Goal: Task Accomplishment & Management: Manage account settings

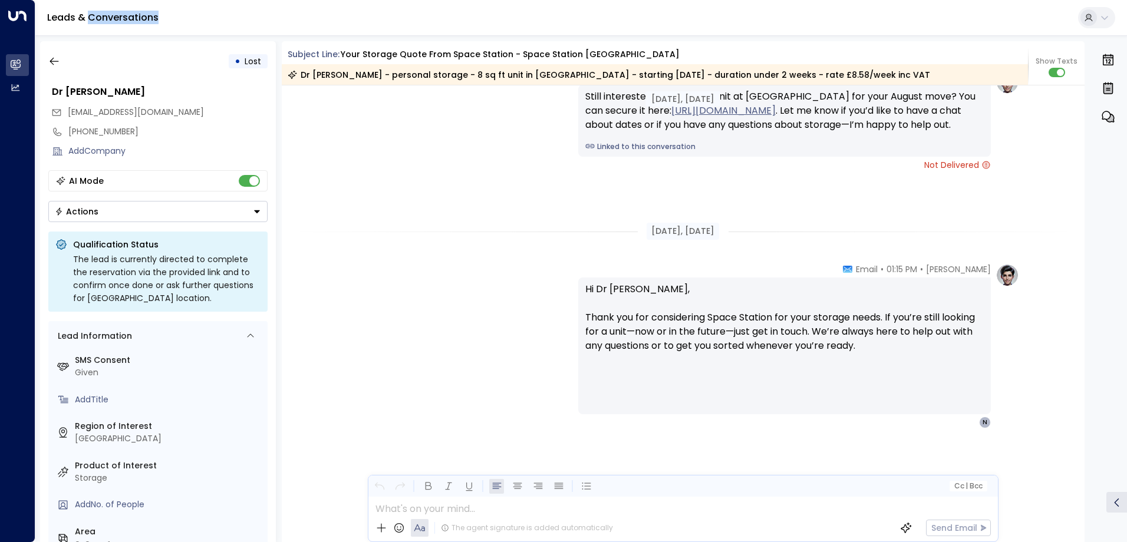
scroll to position [1386, 0]
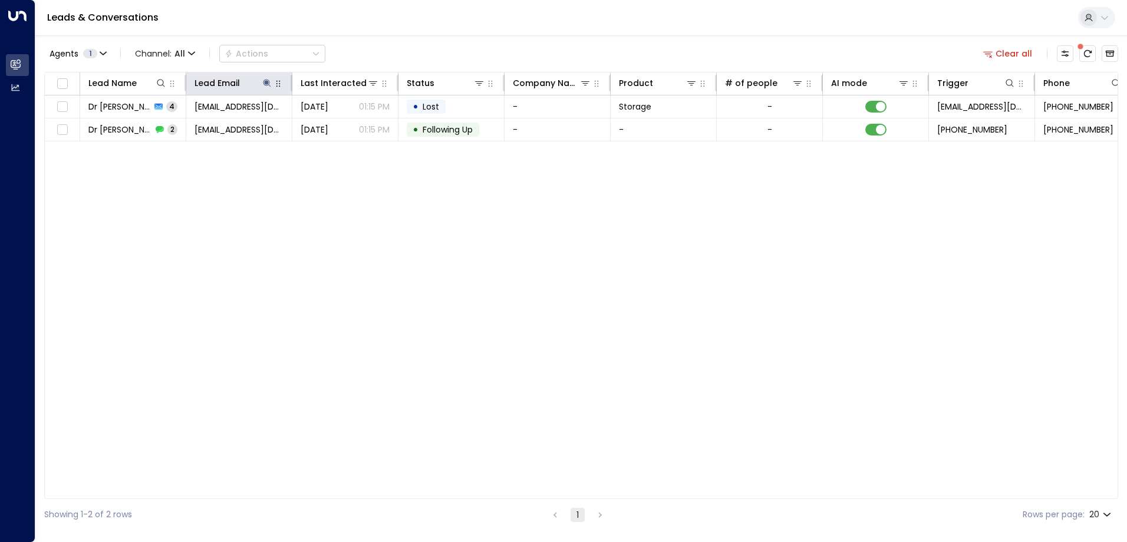
click at [275, 90] on div at bounding box center [278, 83] width 11 height 14
click at [268, 81] on icon at bounding box center [267, 83] width 8 height 8
type input "*"
type input "**********"
click at [575, 204] on div "Lead Name Lead Email Last Interacted Status Company Name Product # of people AI…" at bounding box center [581, 285] width 1074 height 427
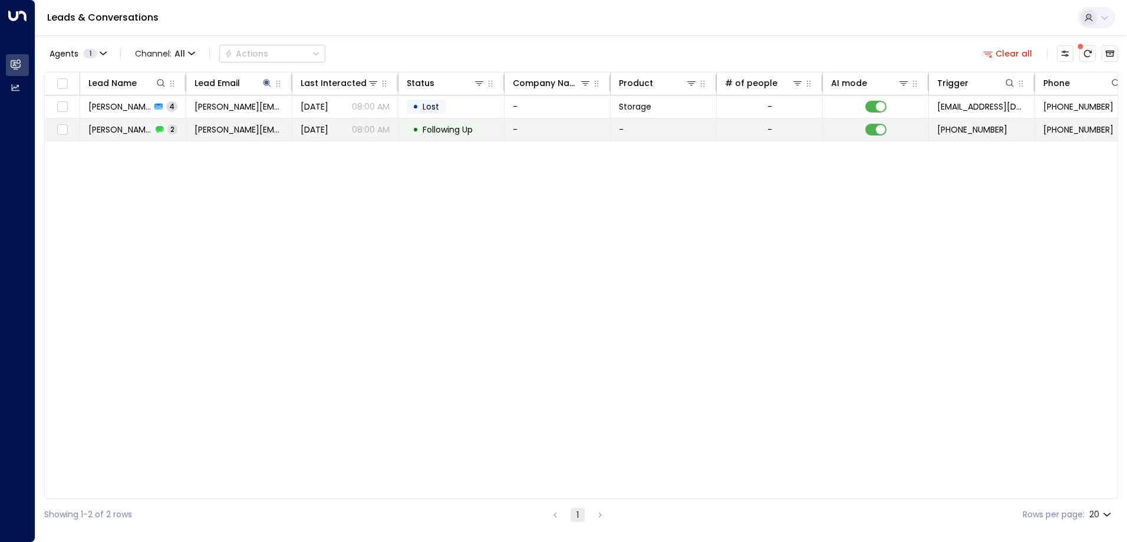
click at [299, 129] on td "[DATE] 08:00 AM" at bounding box center [345, 129] width 106 height 22
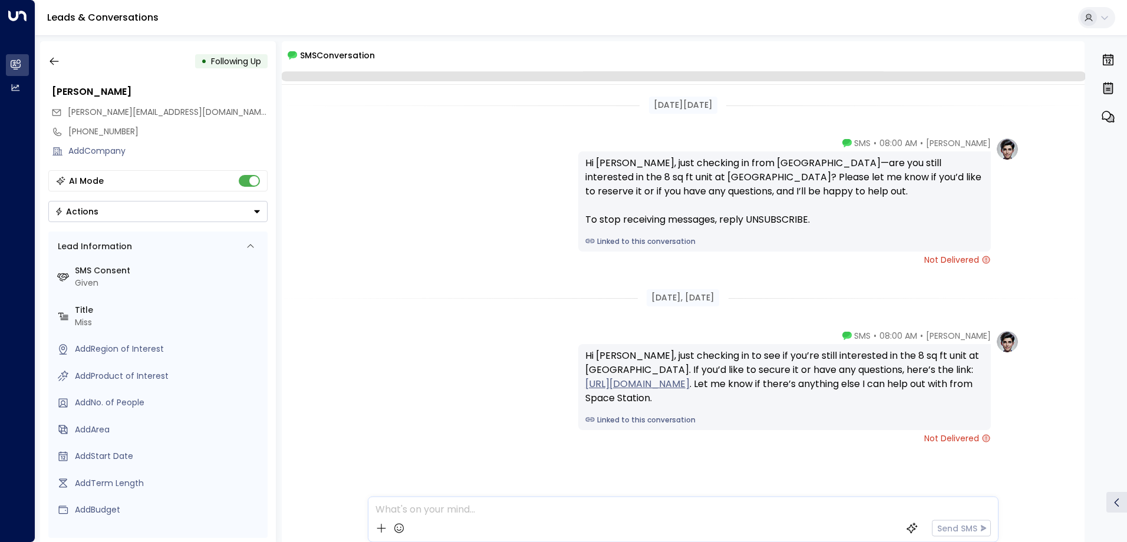
scroll to position [20, 0]
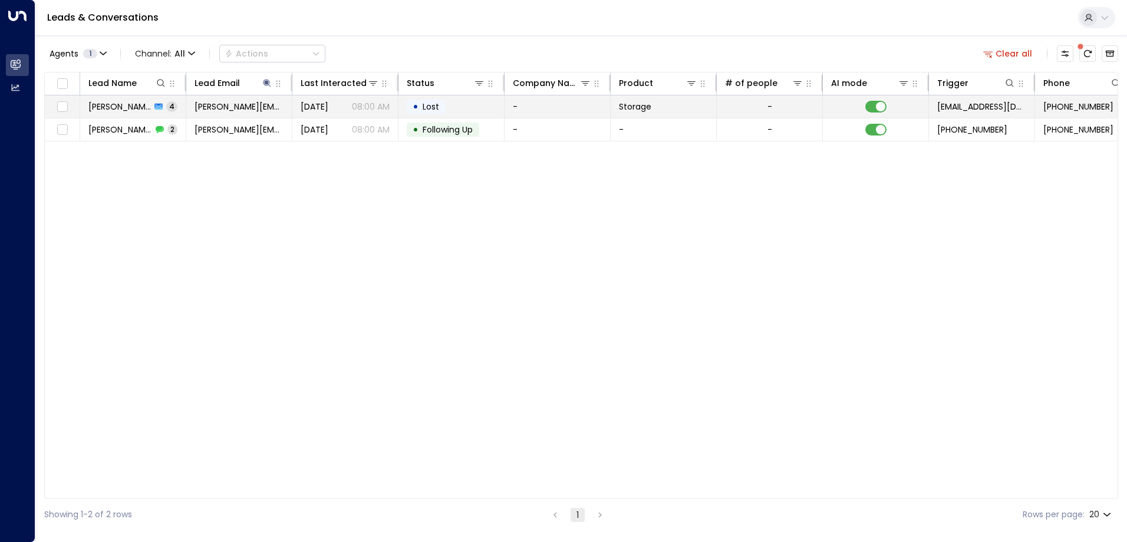
click at [512, 110] on td "-" at bounding box center [557, 106] width 106 height 22
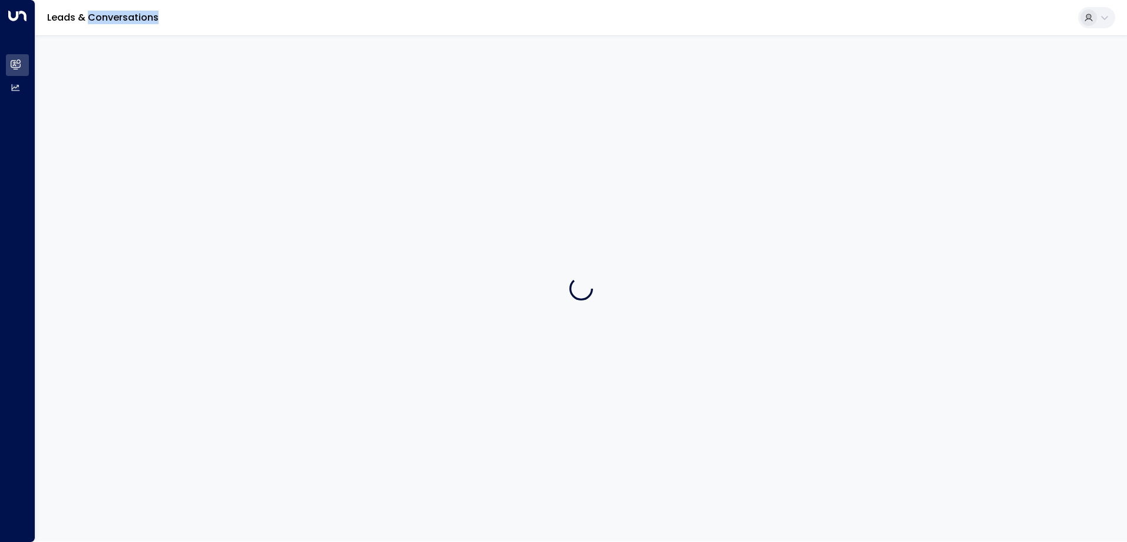
click at [512, 110] on div at bounding box center [580, 288] width 1091 height 506
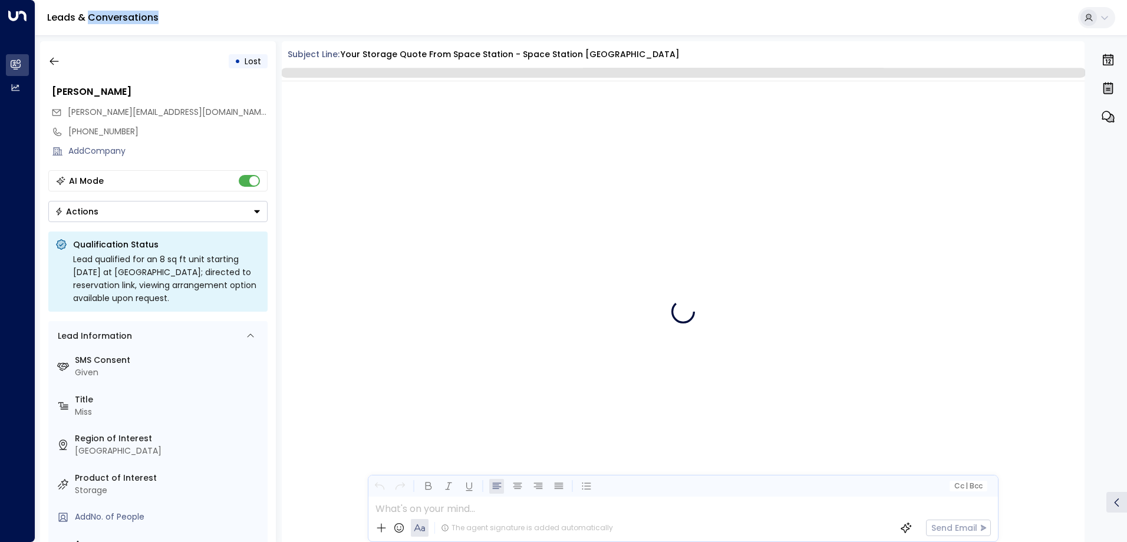
scroll to position [2484, 0]
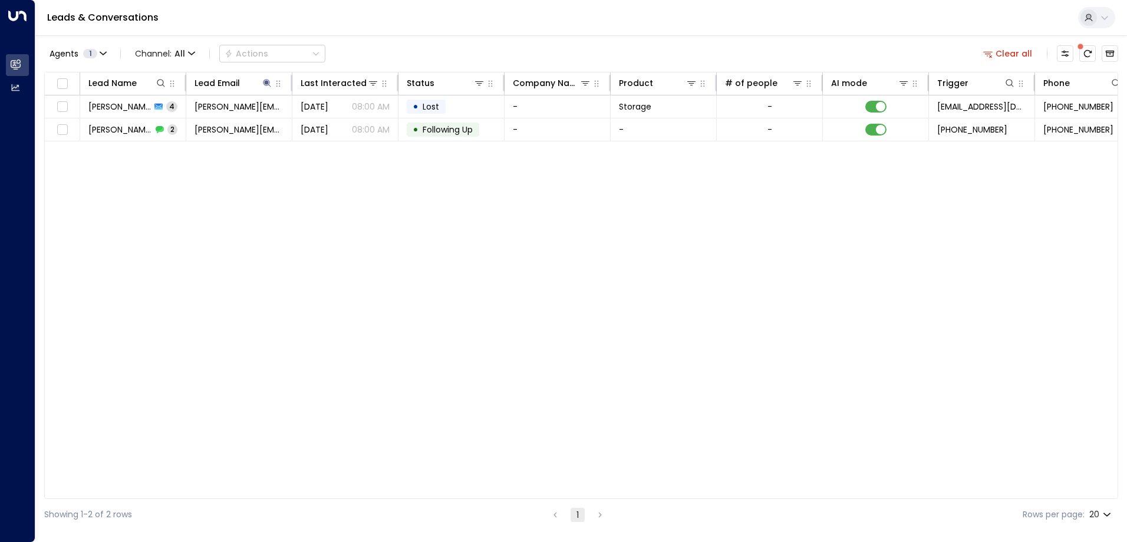
click at [289, 35] on div "Leads & Conversations" at bounding box center [580, 18] width 1091 height 36
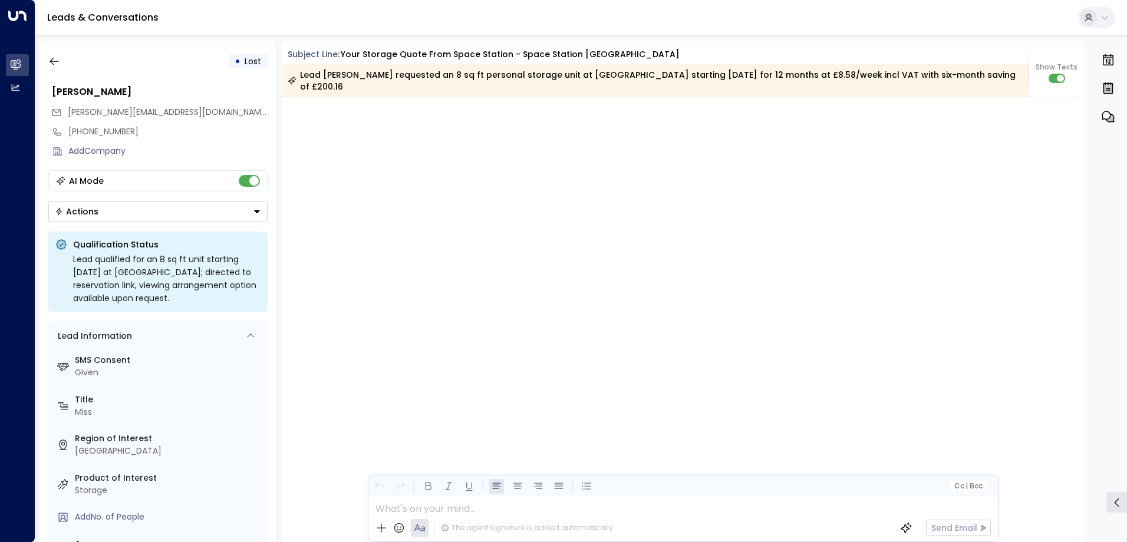
scroll to position [2488, 0]
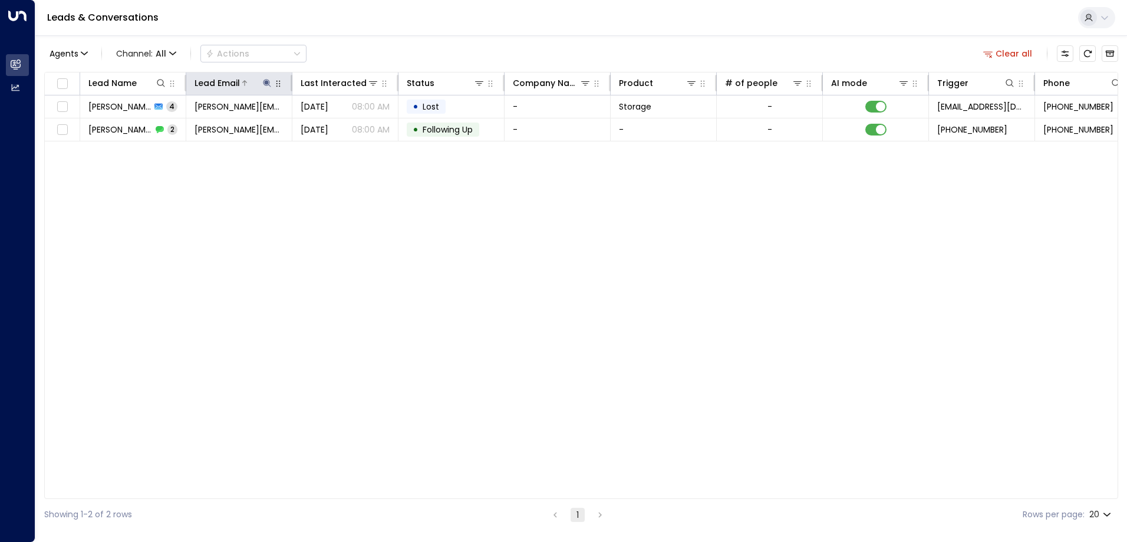
click at [265, 80] on icon at bounding box center [267, 83] width 8 height 8
drag, startPoint x: 329, startPoint y: 123, endPoint x: 183, endPoint y: 119, distance: 145.6
click at [183, 119] on div "**********" at bounding box center [267, 117] width 177 height 50
type input "**********"
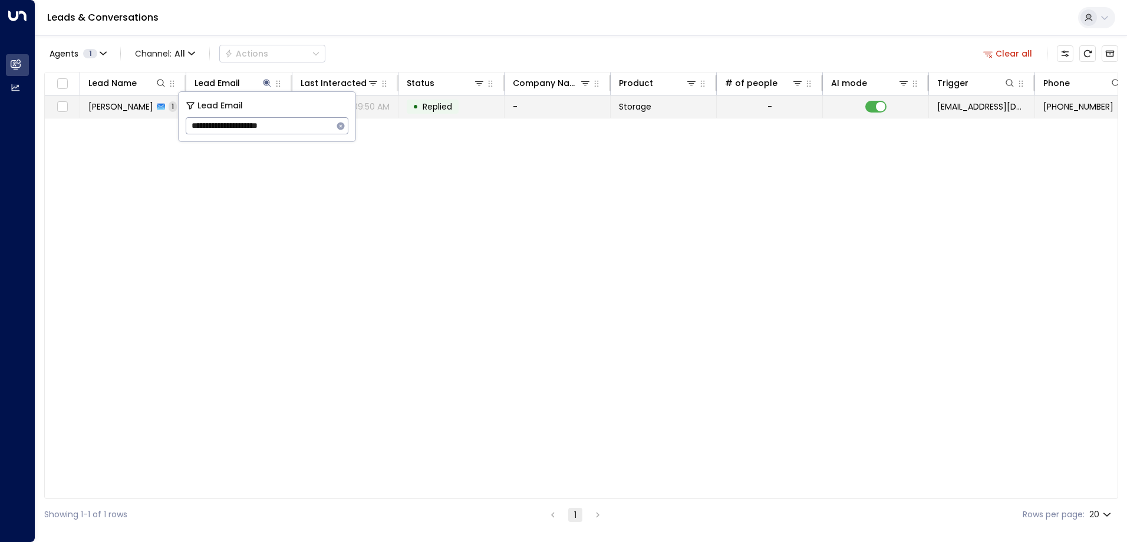
click at [727, 112] on td "-" at bounding box center [770, 106] width 106 height 22
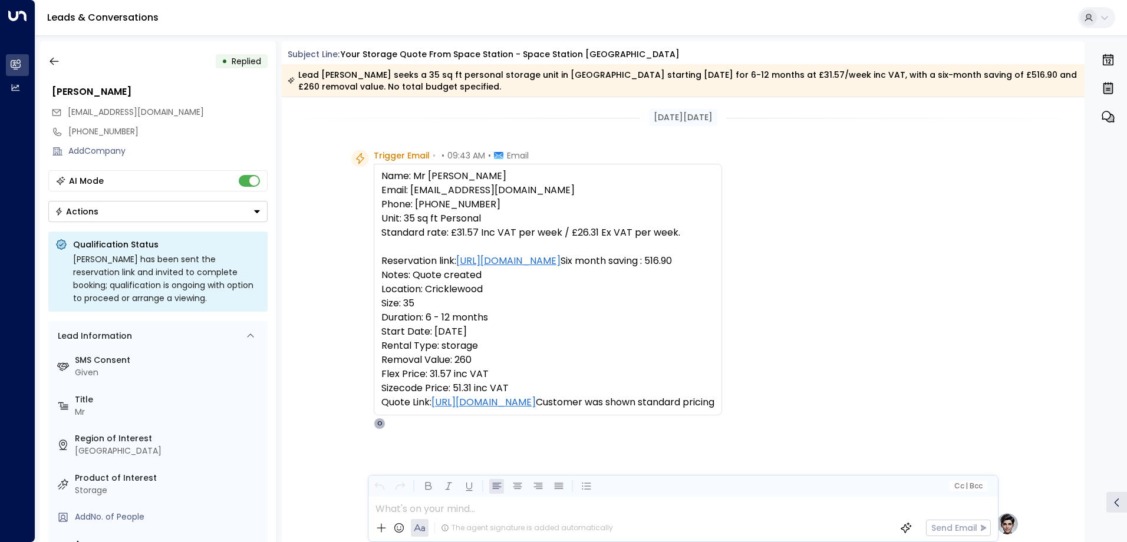
drag, startPoint x: 944, startPoint y: 220, endPoint x: 942, endPoint y: 237, distance: 17.2
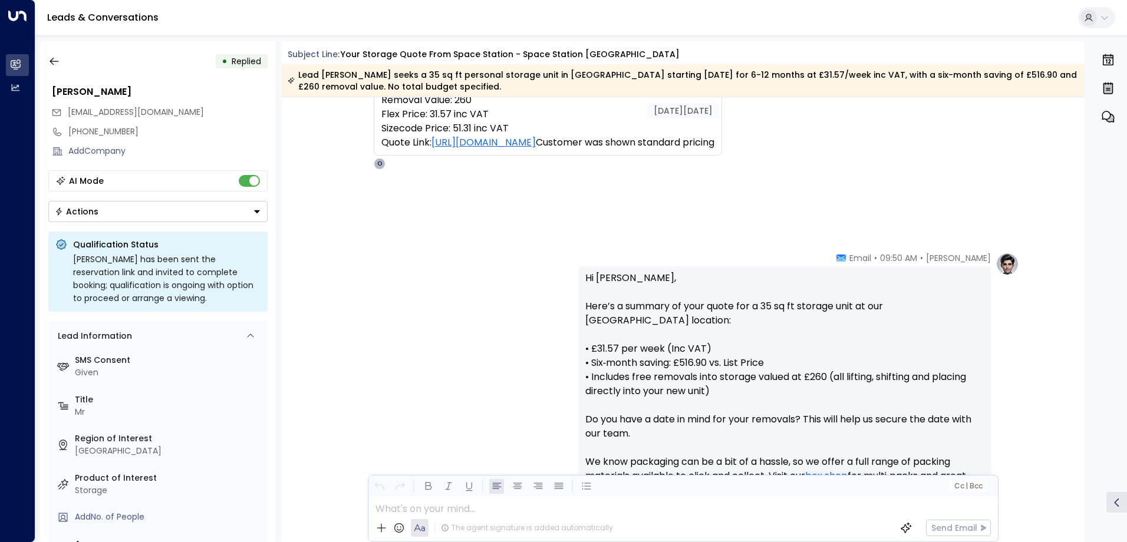
scroll to position [635, 0]
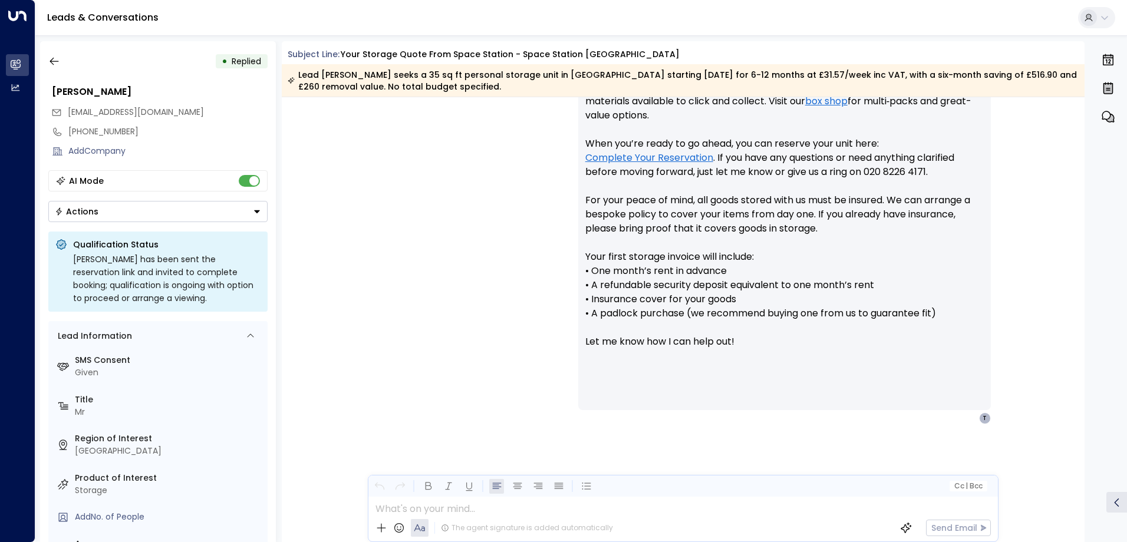
click at [707, 388] on div "Hi John, Here’s a summary of your quote for a 35 sq ft storage unit at our Cric…" at bounding box center [784, 150] width 398 height 509
